Goal: Information Seeking & Learning: Learn about a topic

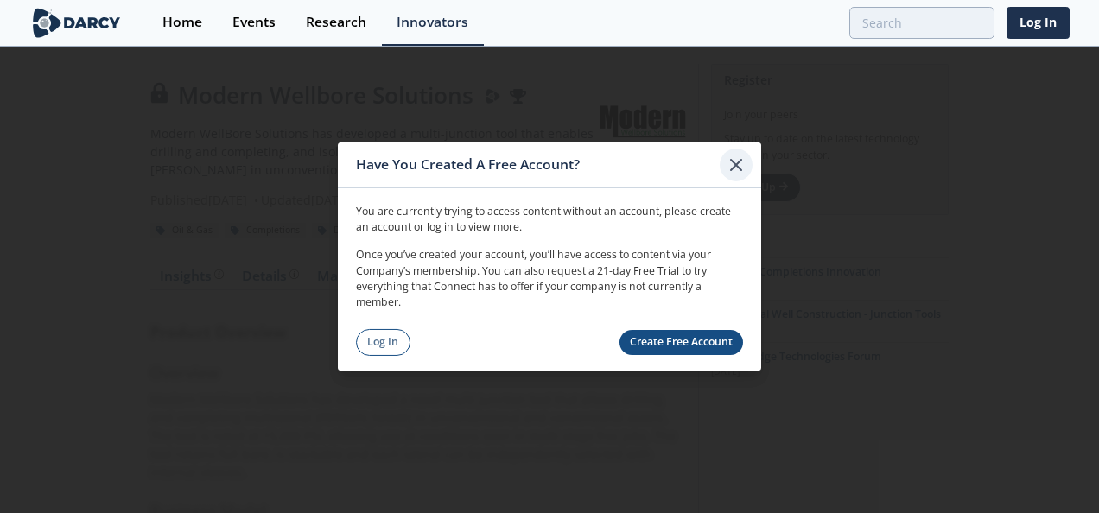
click at [736, 162] on icon at bounding box center [736, 165] width 21 height 21
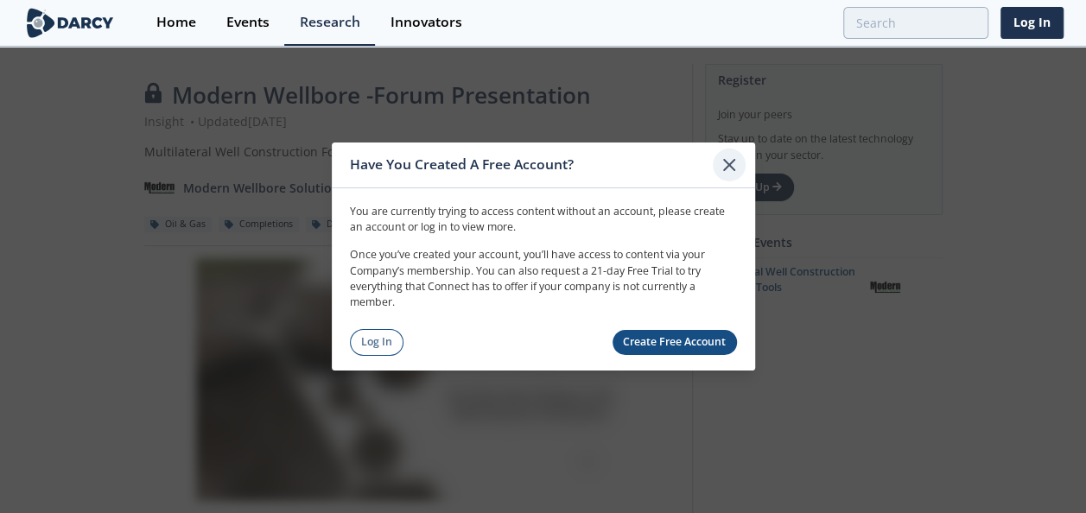
click at [734, 168] on icon at bounding box center [729, 165] width 21 height 21
